Goal: Transaction & Acquisition: Purchase product/service

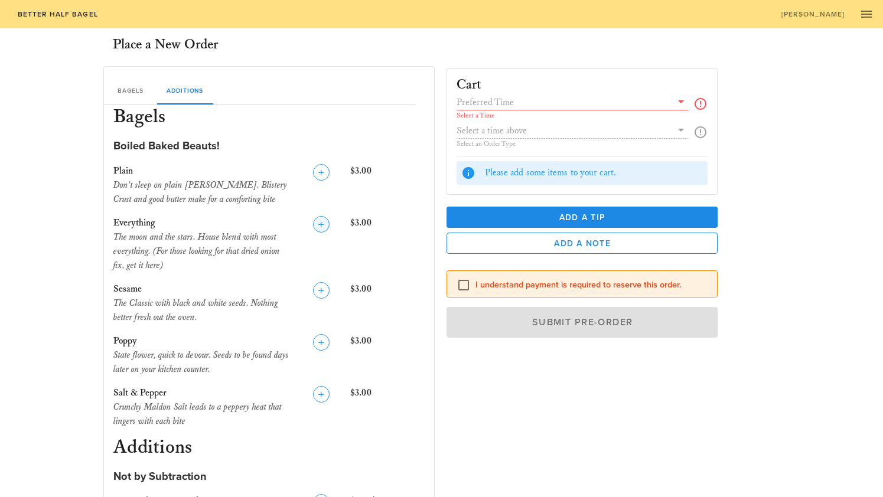
click at [325, 226] on icon "button" at bounding box center [321, 224] width 14 height 14
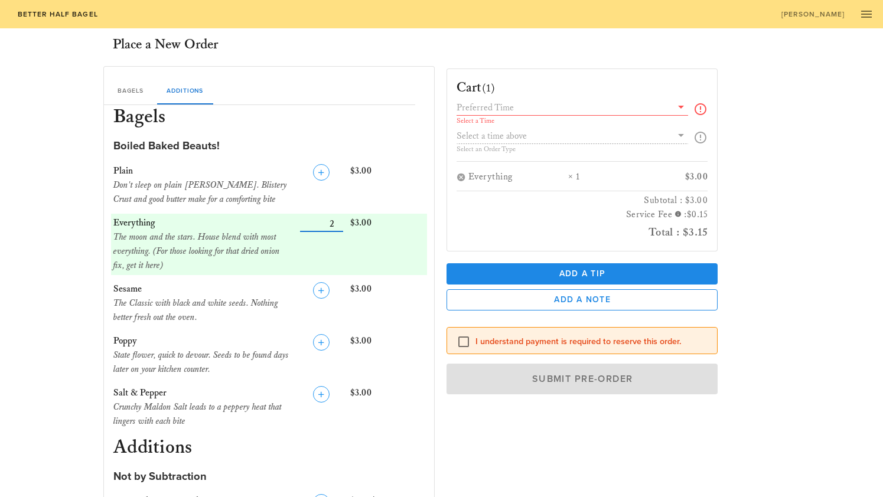
click at [339, 222] on input "Number" at bounding box center [321, 223] width 43 height 15
click at [338, 222] on input "Number" at bounding box center [321, 223] width 43 height 15
type input "6"
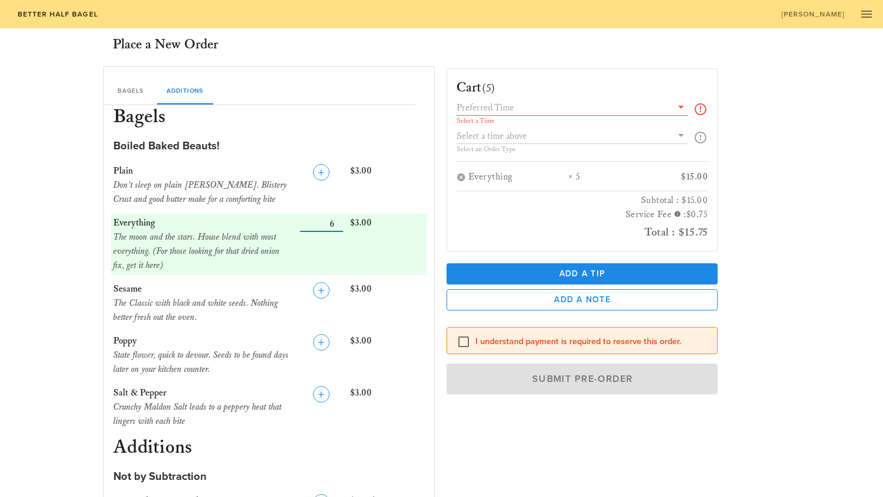
click at [338, 222] on input "Number" at bounding box center [321, 223] width 43 height 15
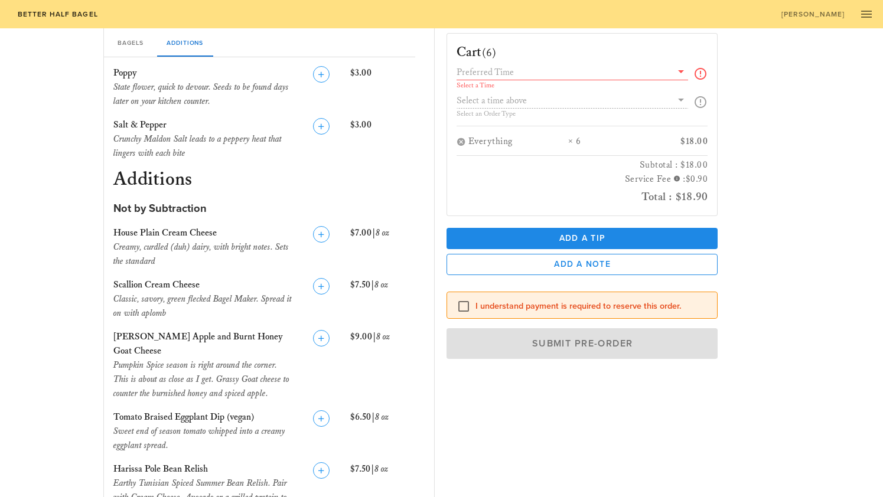
scroll to position [283, 0]
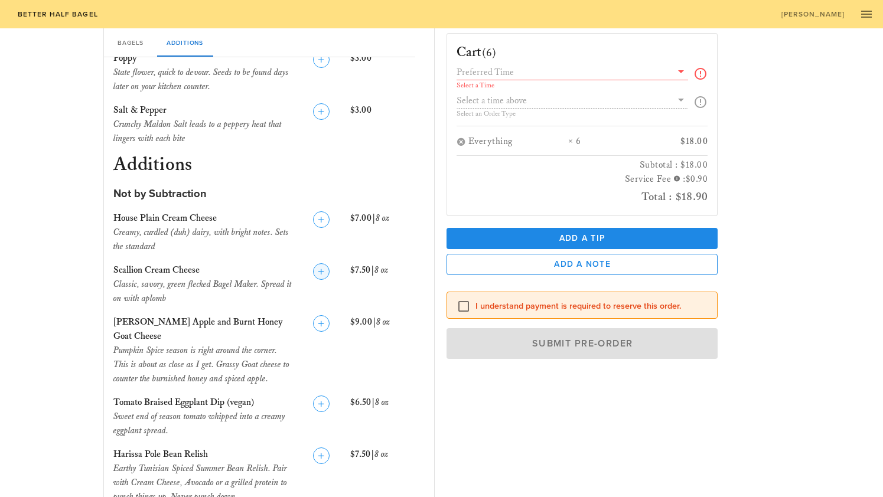
click at [321, 267] on icon "button" at bounding box center [321, 272] width 14 height 14
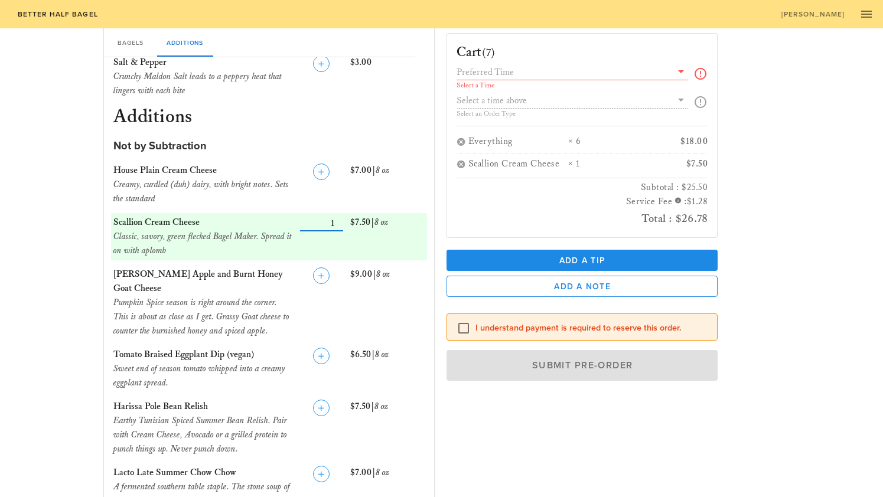
scroll to position [341, 0]
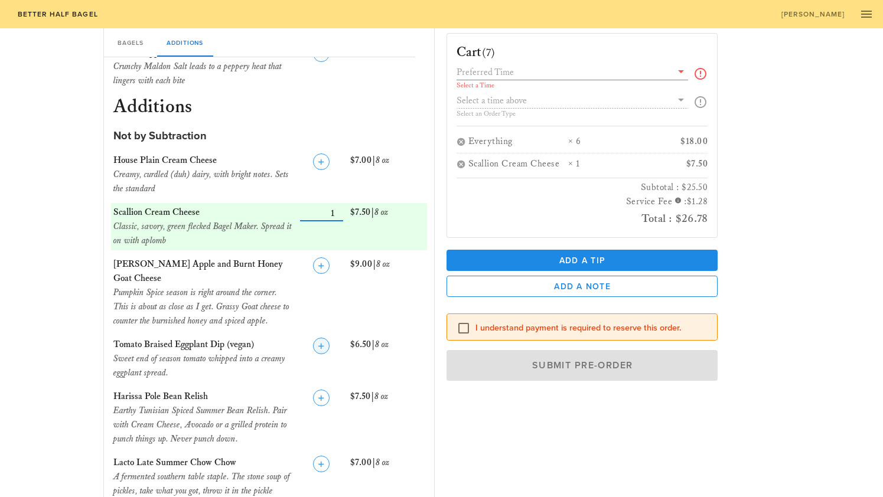
click at [323, 346] on icon "button" at bounding box center [321, 346] width 14 height 14
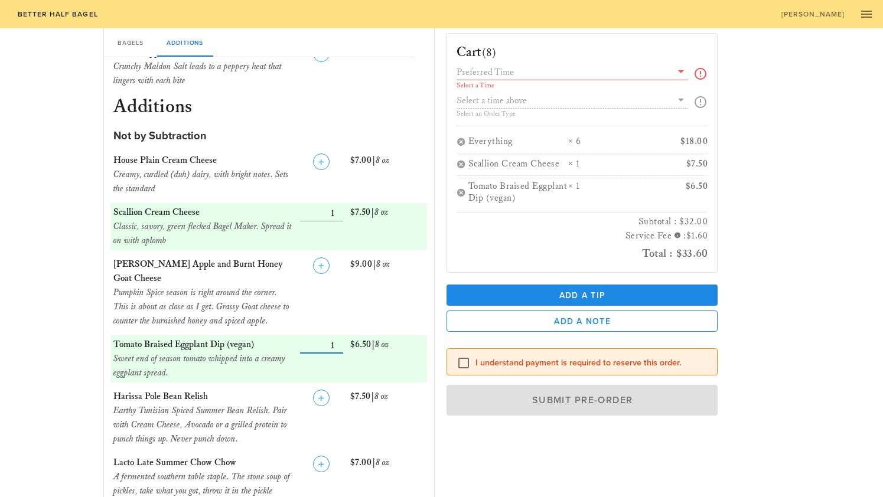
click at [682, 72] on icon at bounding box center [681, 71] width 14 height 14
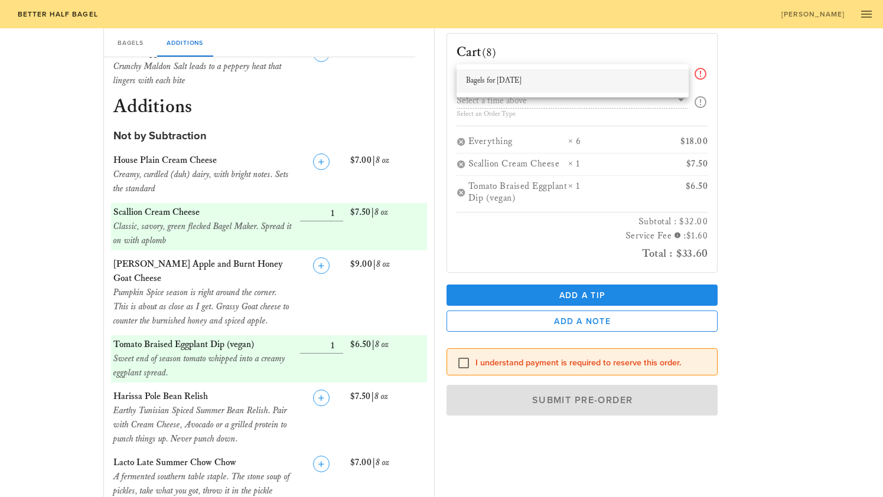
click at [563, 82] on div "Bagels for [DATE]" at bounding box center [572, 80] width 213 height 9
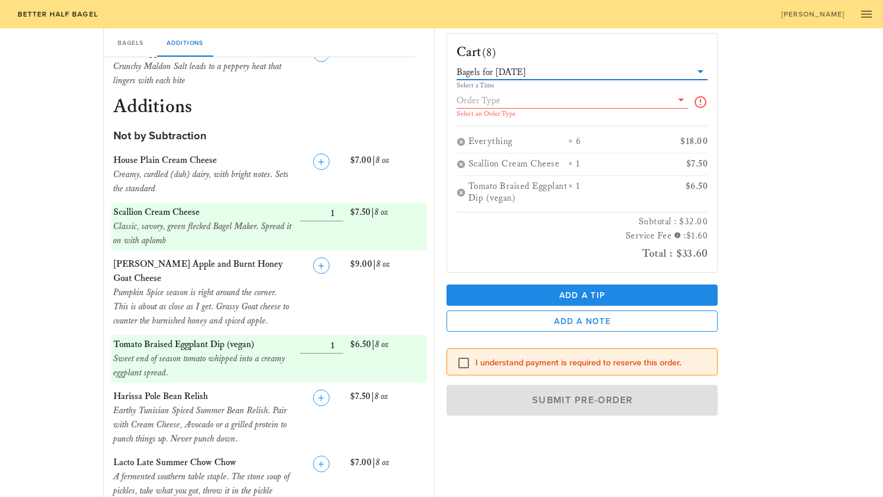
click at [683, 99] on icon at bounding box center [681, 100] width 14 height 14
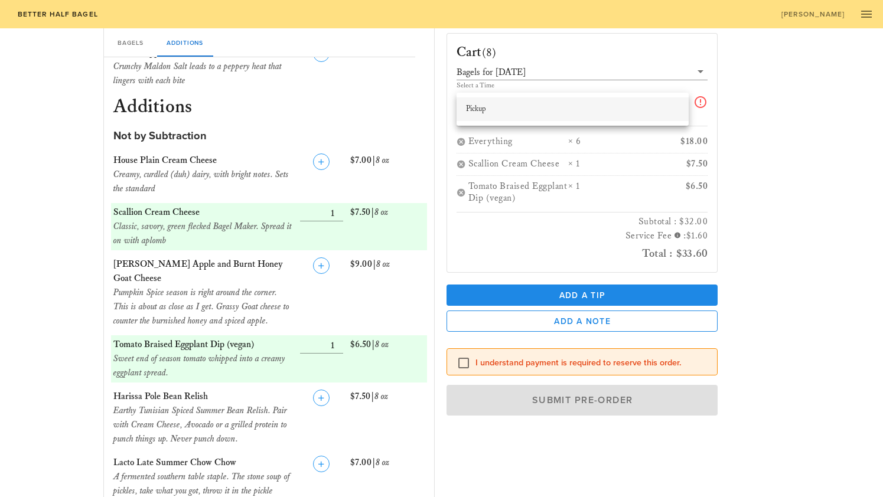
click at [538, 119] on div "Pickup" at bounding box center [573, 109] width 232 height 24
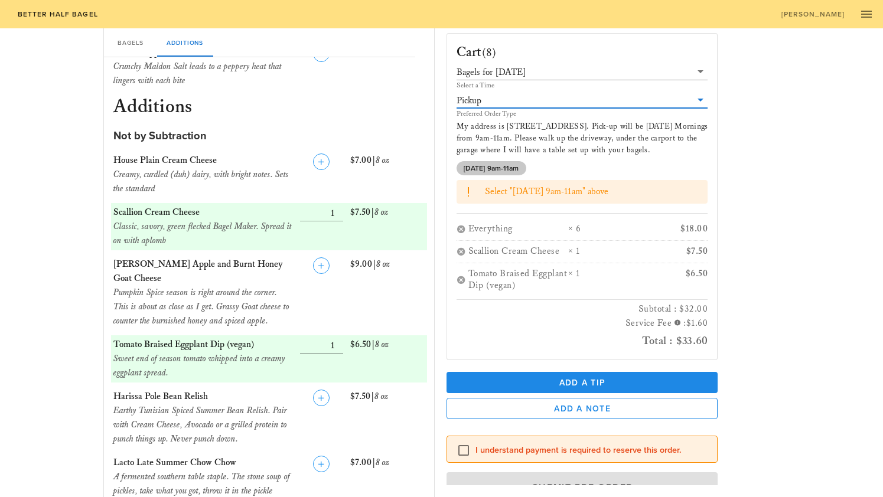
click at [503, 169] on span "[DATE] 9am-11am" at bounding box center [492, 168] width 56 height 14
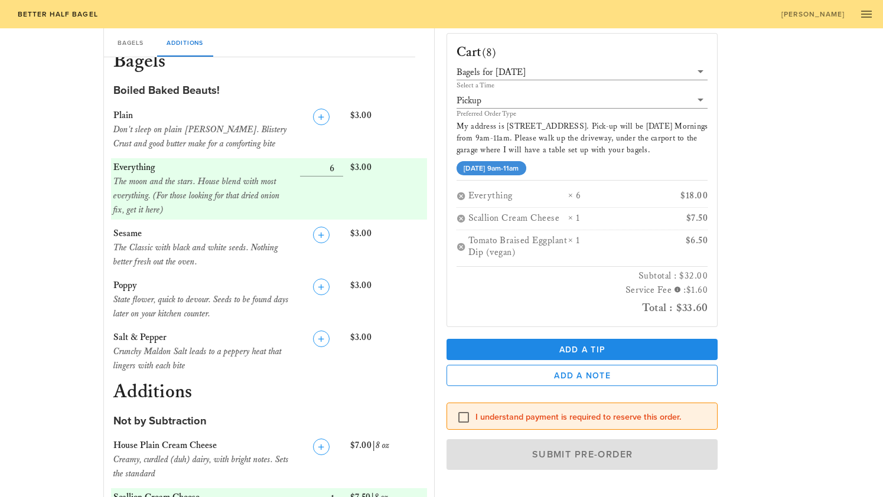
scroll to position [14, 0]
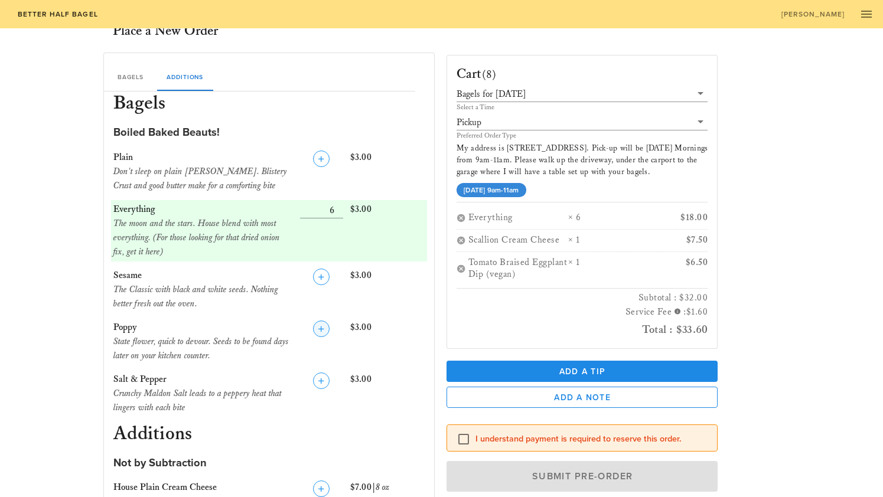
click at [324, 326] on icon "button" at bounding box center [321, 329] width 14 height 14
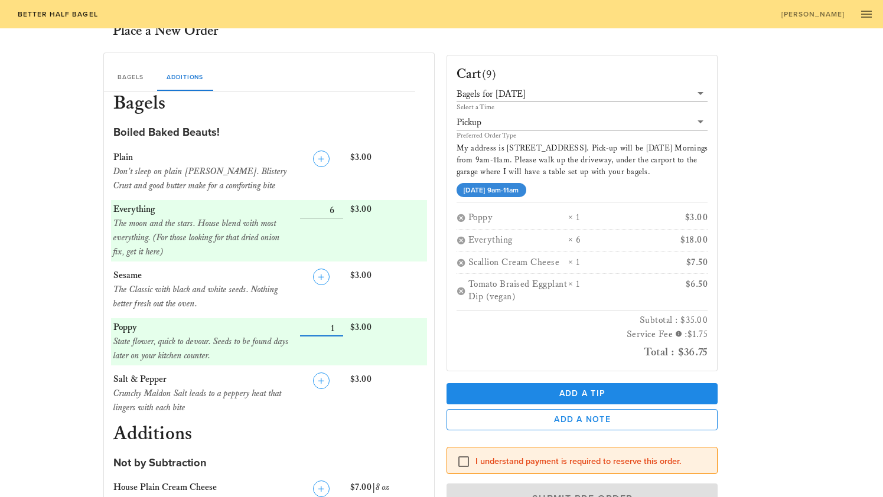
type input "2"
click at [339, 326] on input "Number" at bounding box center [321, 328] width 43 height 15
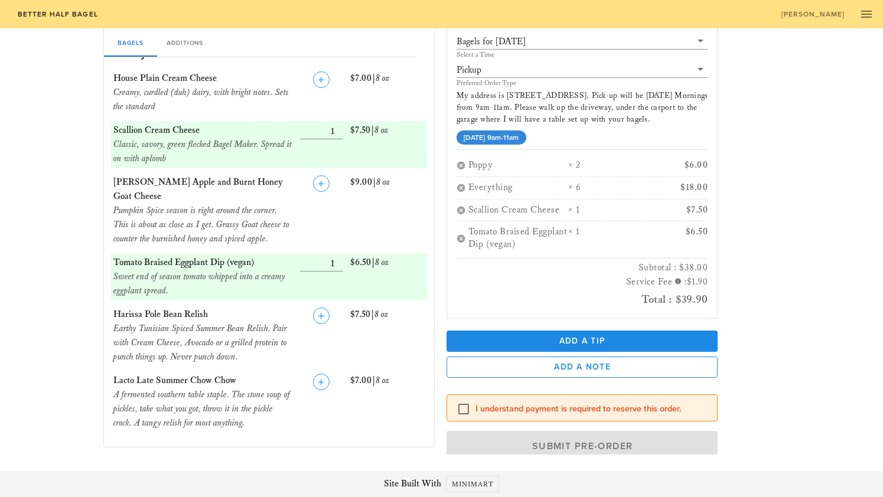
scroll to position [422, 0]
click at [320, 317] on icon "button" at bounding box center [321, 317] width 14 height 14
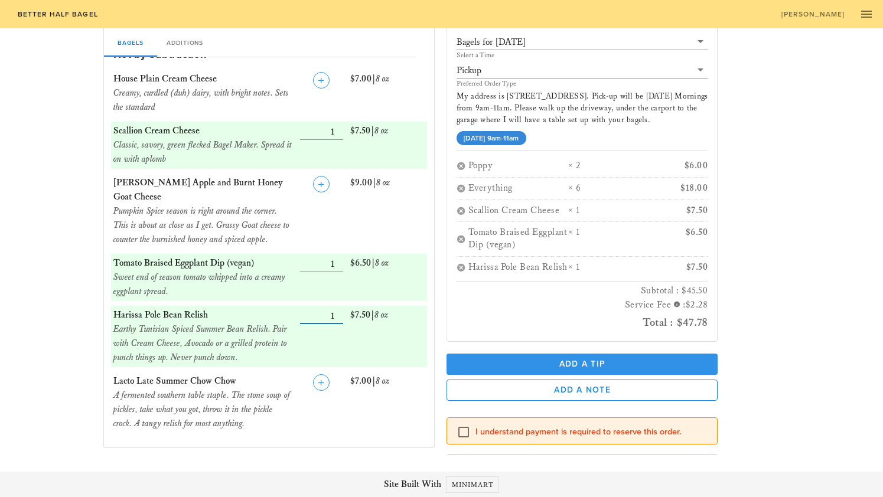
click at [513, 360] on span "Add a Tip" at bounding box center [582, 364] width 253 height 10
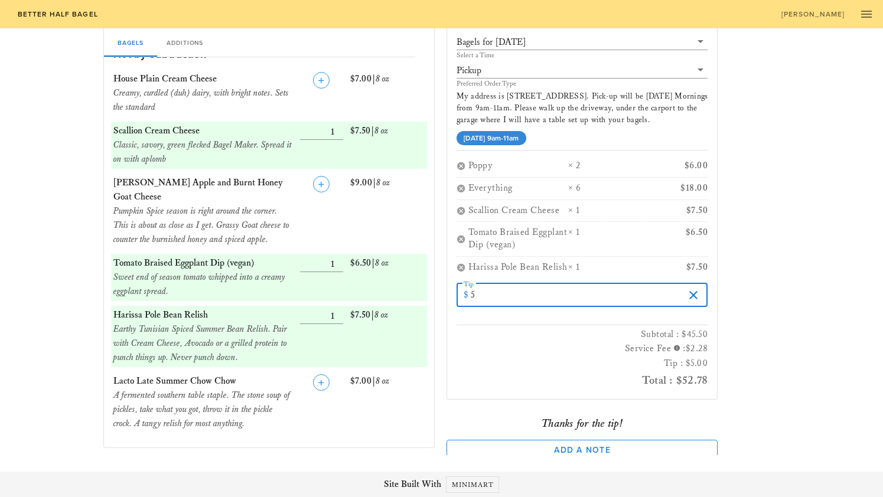
type input "5"
click at [767, 372] on div "Cart (11) Bagels for [DATE] Select a Time Pickup Preferred Order Type My addres…" at bounding box center [611, 225] width 343 height 462
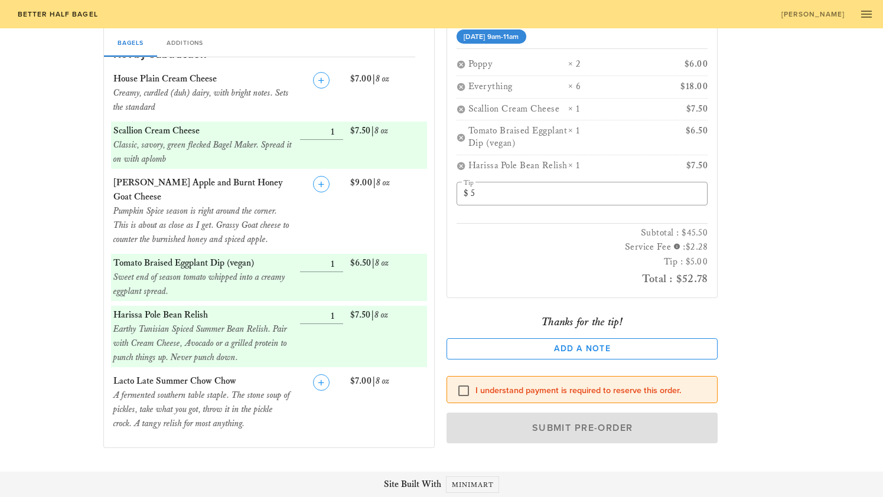
scroll to position [101, 0]
click at [459, 386] on div at bounding box center [464, 392] width 20 height 20
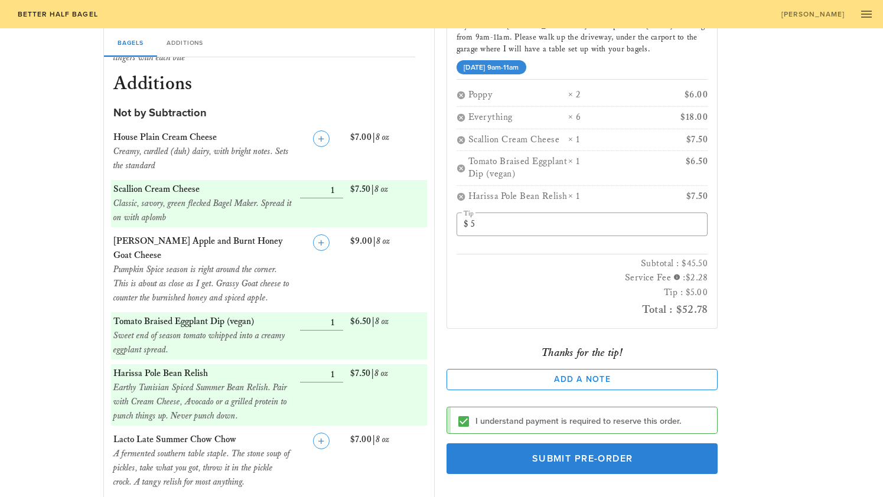
click at [608, 454] on span "Submit Pre-Order" at bounding box center [582, 459] width 245 height 12
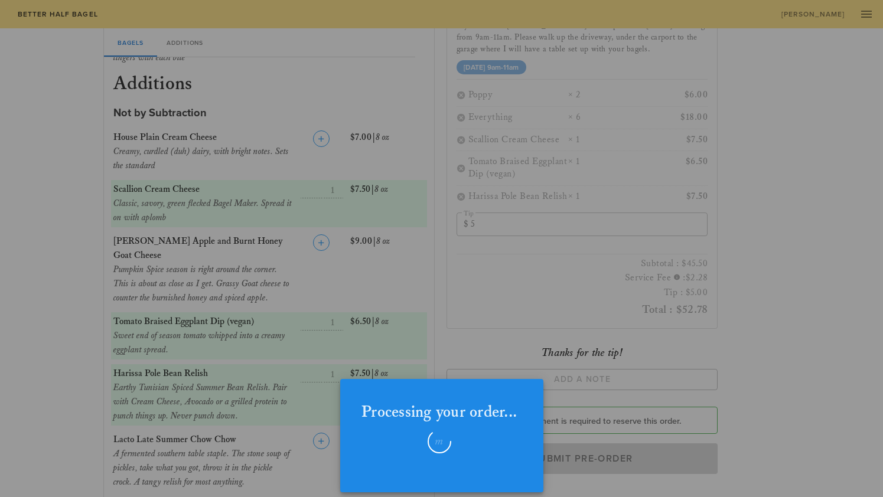
checkbox input "false"
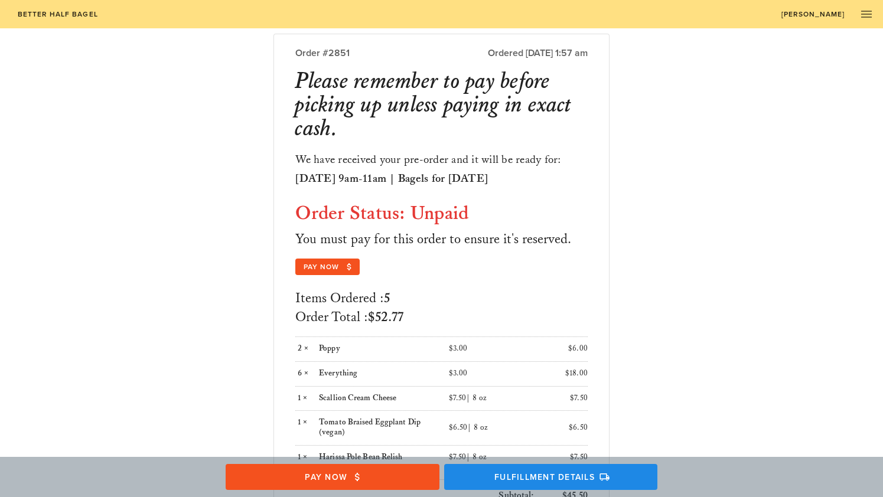
scroll to position [41, 0]
click at [320, 265] on span "Pay Now" at bounding box center [328, 268] width 50 height 11
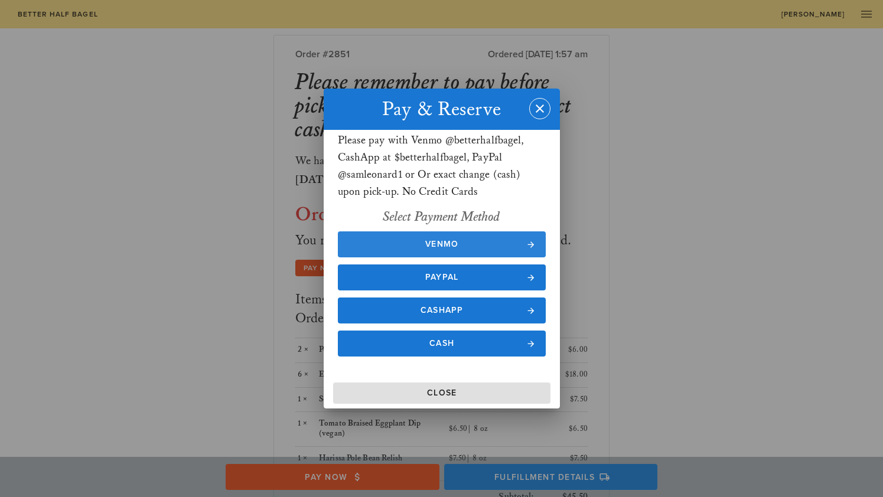
click at [444, 240] on span "Venmo" at bounding box center [441, 244] width 185 height 10
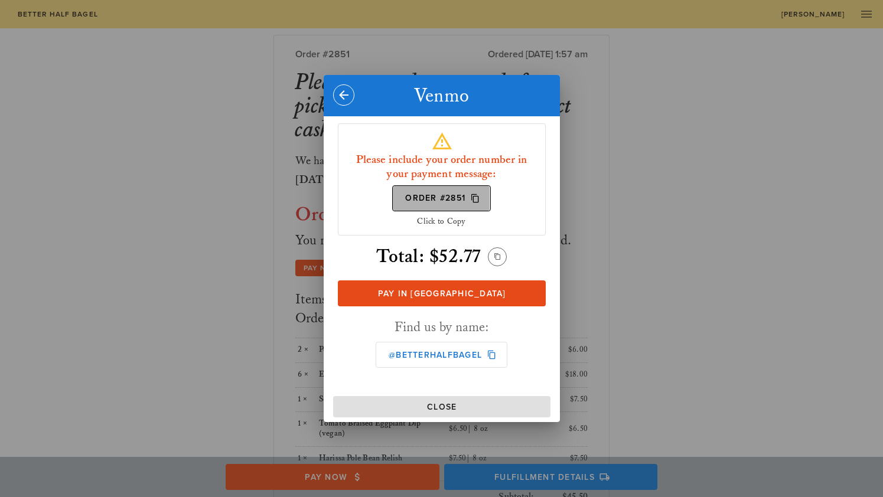
click at [448, 198] on span "Order #2851" at bounding box center [442, 198] width 74 height 11
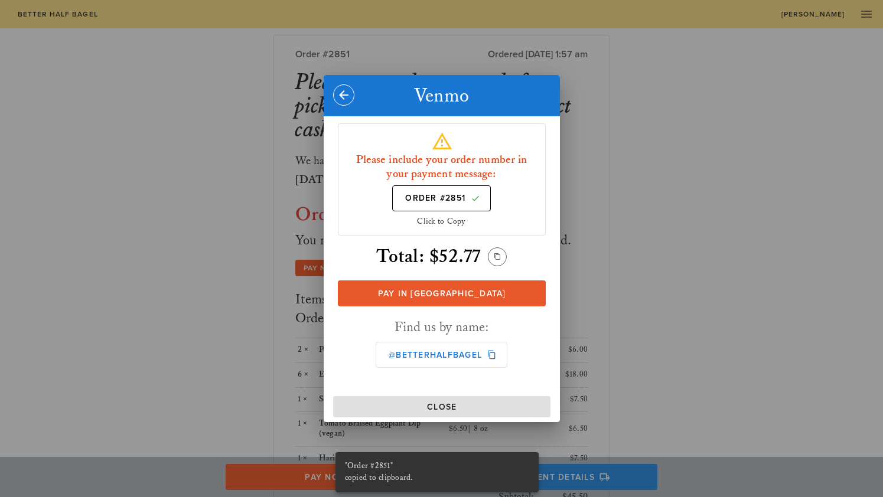
click at [451, 292] on span "Pay in [GEOGRAPHIC_DATA]" at bounding box center [441, 294] width 185 height 10
